Goal: Transaction & Acquisition: Purchase product/service

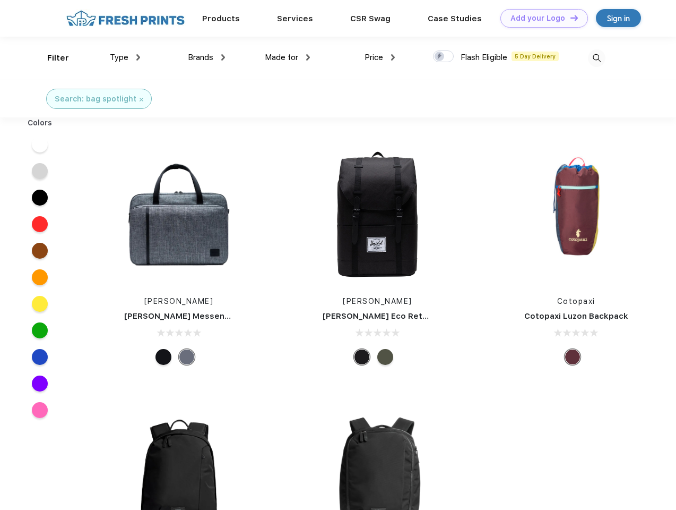
click at [540, 18] on link "Add your Logo Design Tool" at bounding box center [544, 18] width 88 height 19
click at [0, 0] on div "Design Tool" at bounding box center [0, 0] width 0 height 0
click at [569, 18] on link "Add your Logo Design Tool" at bounding box center [544, 18] width 88 height 19
click at [51, 58] on div "Filter" at bounding box center [58, 58] width 22 height 12
click at [125, 57] on span "Type" at bounding box center [119, 58] width 19 height 10
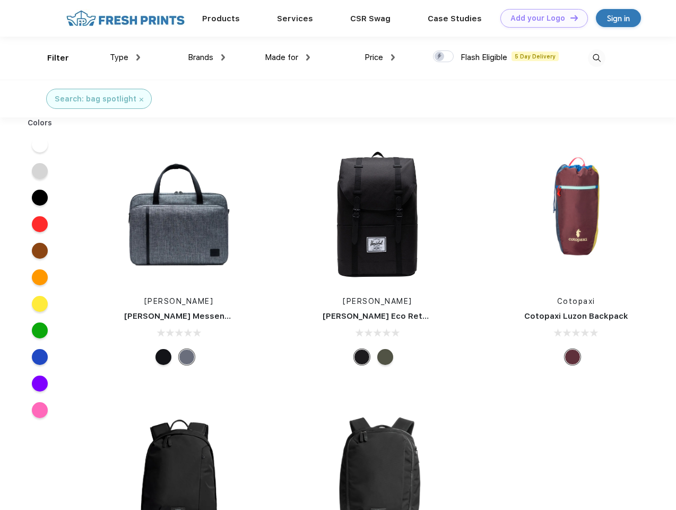
click at [206, 57] on span "Brands" at bounding box center [200, 58] width 25 height 10
click at [288, 57] on span "Made for" at bounding box center [281, 58] width 33 height 10
click at [380, 57] on span "Price" at bounding box center [374, 58] width 19 height 10
click at [444, 57] on div at bounding box center [443, 56] width 21 height 12
click at [440, 57] on input "checkbox" at bounding box center [436, 53] width 7 height 7
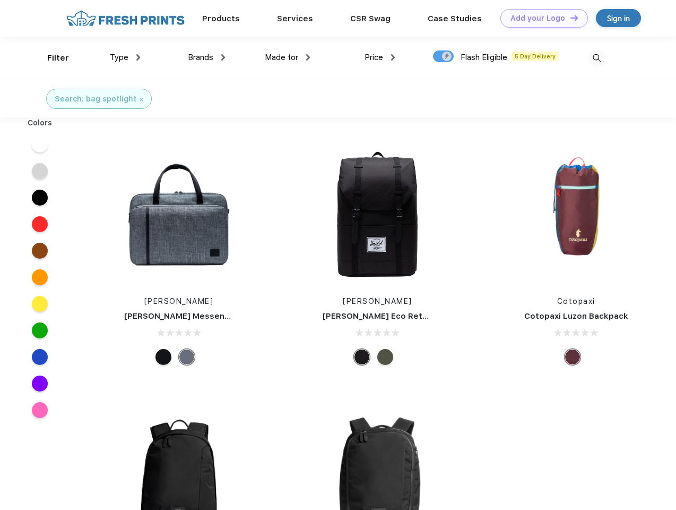
click at [597, 58] on img at bounding box center [597, 58] width 18 height 18
